Goal: Information Seeking & Learning: Learn about a topic

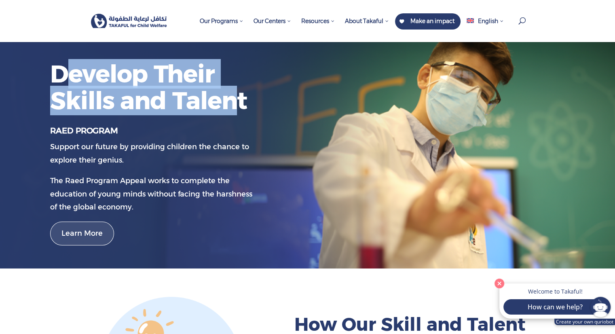
drag, startPoint x: 239, startPoint y: 107, endPoint x: 61, endPoint y: 76, distance: 179.9
click at [61, 76] on h1 "Develop Their Skills and Talent" at bounding box center [151, 89] width 202 height 57
click at [61, 75] on h1 "Develop Their Skills and Talent" at bounding box center [151, 89] width 202 height 57
drag, startPoint x: 50, startPoint y: 70, endPoint x: 211, endPoint y: 97, distance: 162.9
click at [211, 97] on div "Develop Their Skills and Talent Raed Program Support our future by providing ch…" at bounding box center [307, 155] width 615 height 188
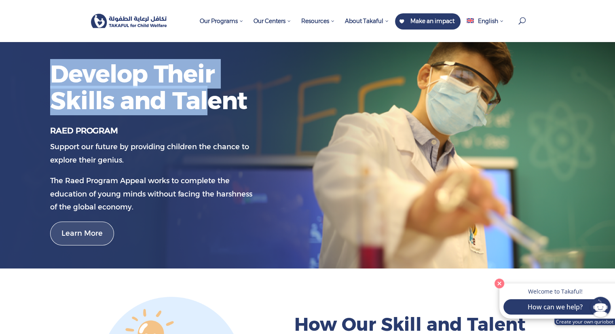
click at [211, 97] on h1 "Develop Their Skills and Talent" at bounding box center [151, 89] width 202 height 57
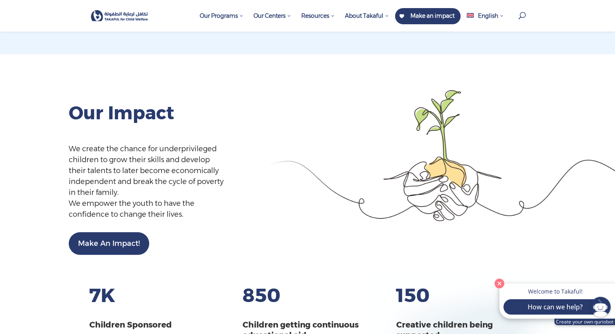
scroll to position [971, 0]
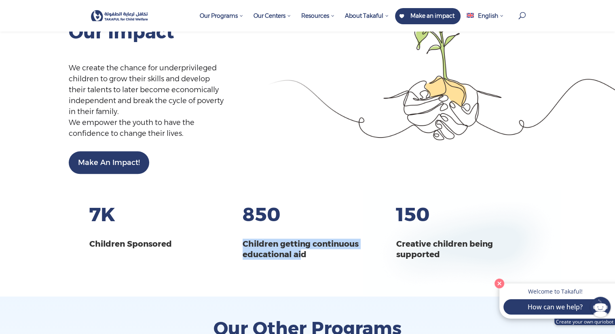
drag, startPoint x: 301, startPoint y: 253, endPoint x: 241, endPoint y: 248, distance: 60.9
click at [241, 248] on div "7 K Children Sponsored 850 Children getting continuous educational aid 150 Crea…" at bounding box center [307, 232] width 437 height 85
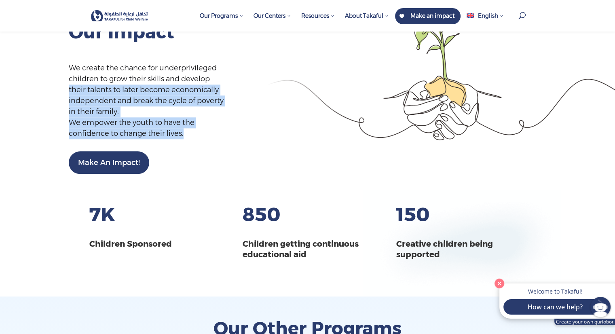
drag, startPoint x: 188, startPoint y: 137, endPoint x: 65, endPoint y: 67, distance: 141.4
click at [61, 83] on div "Our Impact We create the chance for underprivileged children to grow their skil…" at bounding box center [113, 75] width 226 height 197
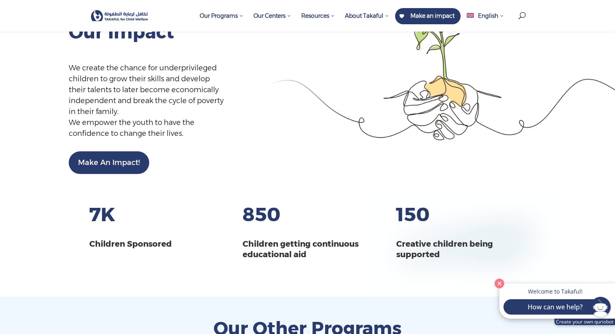
drag, startPoint x: 65, startPoint y: 66, endPoint x: 62, endPoint y: 62, distance: 4.4
click at [64, 64] on div "Our Impact We create the chance for underprivileged children to grow their skil…" at bounding box center [113, 75] width 226 height 197
click at [62, 62] on div "Our Impact We create the chance for underprivileged children to grow their skil…" at bounding box center [113, 75] width 226 height 197
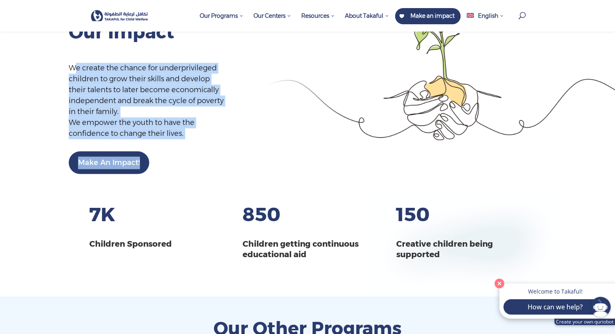
drag, startPoint x: 94, startPoint y: 78, endPoint x: 207, endPoint y: 141, distance: 129.4
click at [207, 141] on div "Our Impact We create the chance for underprivileged children to grow their skil…" at bounding box center [113, 75] width 226 height 197
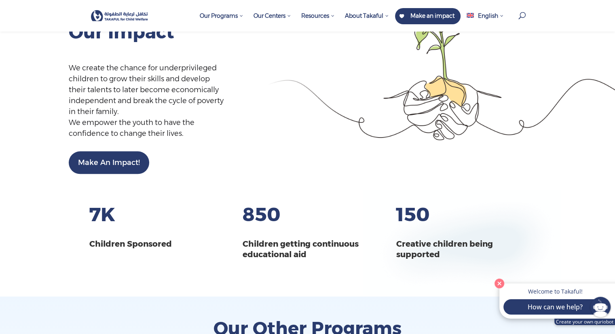
click at [218, 145] on div "Our Impact We create the chance for underprivileged children to grow their skil…" at bounding box center [113, 75] width 226 height 197
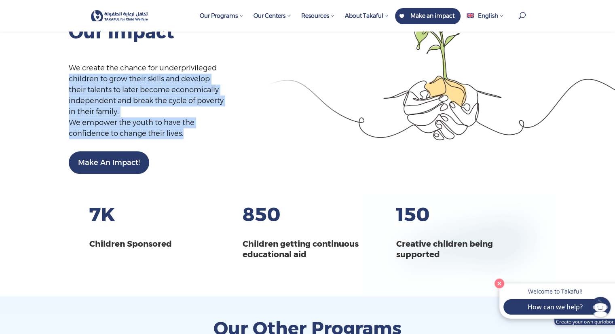
drag, startPoint x: 175, startPoint y: 136, endPoint x: 69, endPoint y: 78, distance: 120.7
click at [69, 80] on div "We create the chance for underprivileged children to grow their skills and deve…" at bounding box center [147, 101] width 157 height 76
click at [69, 78] on div "We create the chance for underprivileged children to grow their skills and deve…" at bounding box center [147, 101] width 157 height 76
click at [123, 172] on link "Make An Impact!" at bounding box center [109, 162] width 80 height 23
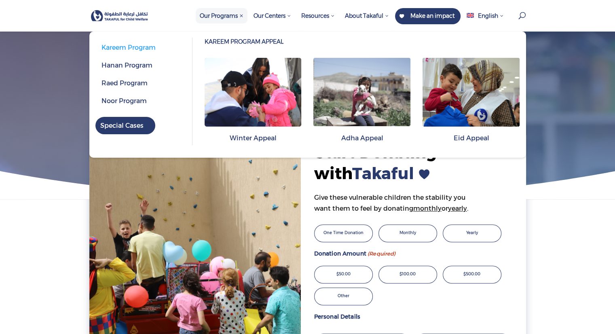
scroll to position [161, 0]
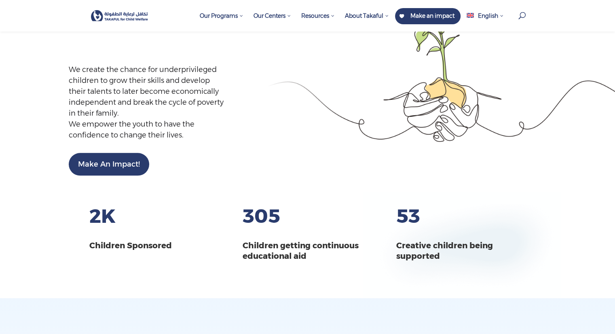
scroll to position [971, 0]
